Goal: Transaction & Acquisition: Subscribe to service/newsletter

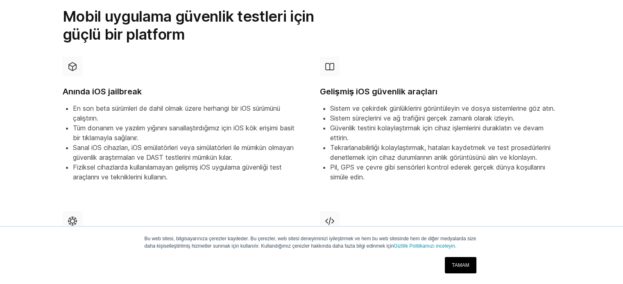
scroll to position [205, 0]
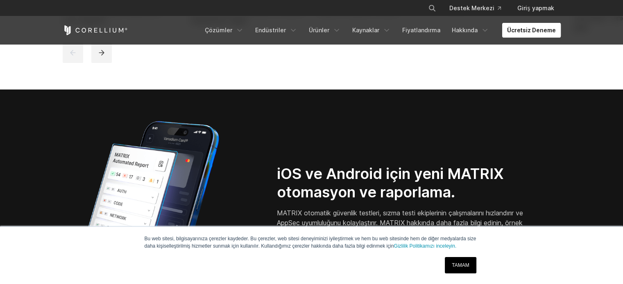
scroll to position [491, 0]
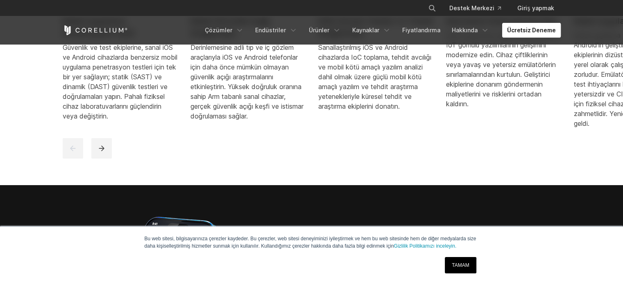
click at [518, 35] on link "Ücretsiz Deneme" at bounding box center [531, 30] width 59 height 15
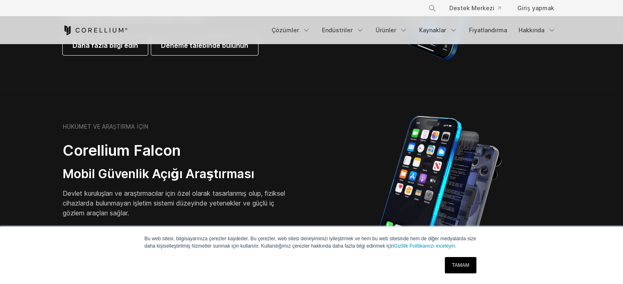
scroll to position [368, 0]
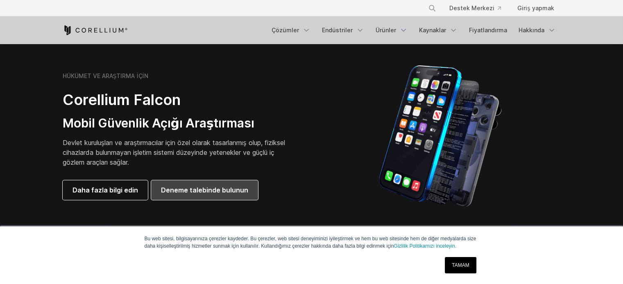
click at [198, 187] on font "Deneme talebinde bulunun" at bounding box center [204, 190] width 87 height 8
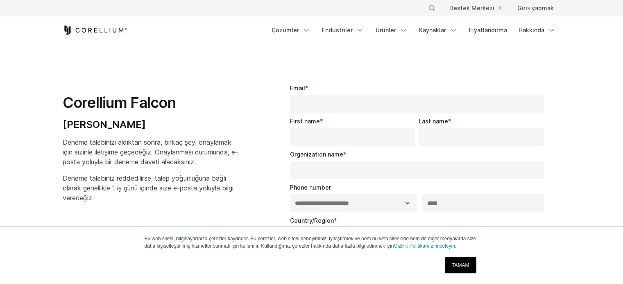
select select "**"
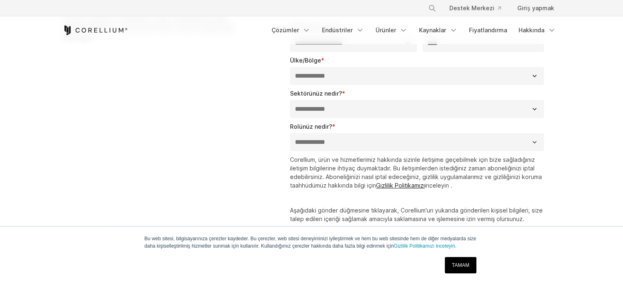
scroll to position [164, 0]
